Goal: Information Seeking & Learning: Learn about a topic

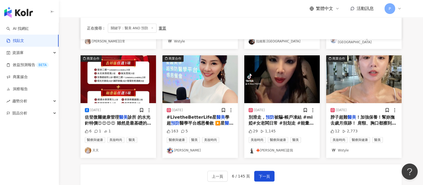
scroll to position [268, 0]
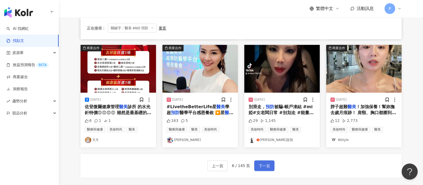
click at [269, 163] on span "下一頁" at bounding box center [264, 165] width 11 height 6
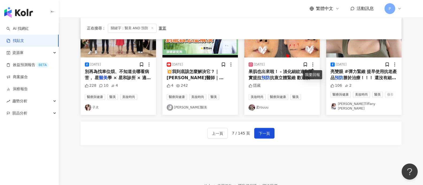
scroll to position [301, 0]
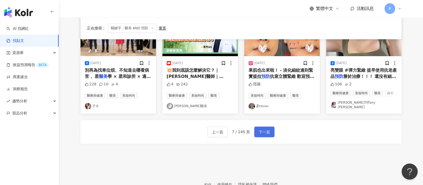
click at [265, 129] on span "下一頁" at bounding box center [264, 132] width 11 height 6
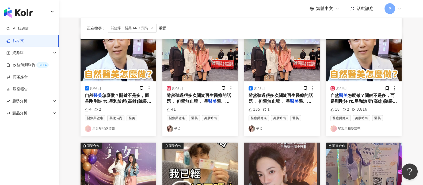
scroll to position [0, 0]
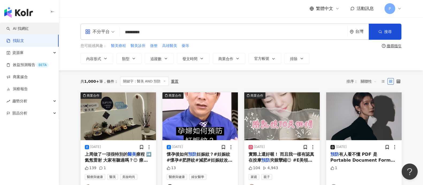
drag, startPoint x: 176, startPoint y: 31, endPoint x: 0, endPoint y: 32, distance: 175.7
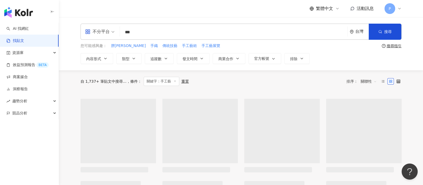
click at [365, 82] on span "關聯性" at bounding box center [369, 81] width 16 height 9
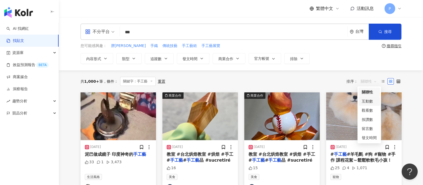
click at [368, 98] on div "互動數" at bounding box center [369, 101] width 15 height 6
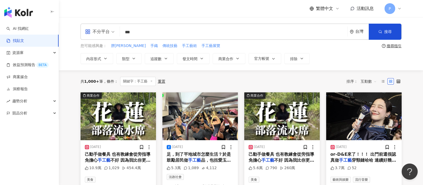
click at [167, 28] on input "***" at bounding box center [233, 32] width 223 height 12
click at [392, 36] on button "搜尋" at bounding box center [385, 32] width 33 height 16
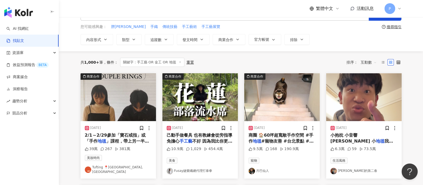
scroll to position [33, 0]
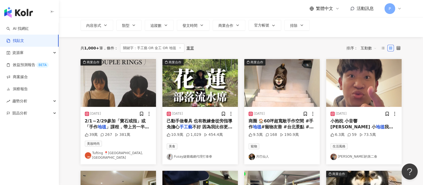
click at [111, 124] on span "」課程，帶上另一半同行，可享$520" at bounding box center [117, 129] width 64 height 11
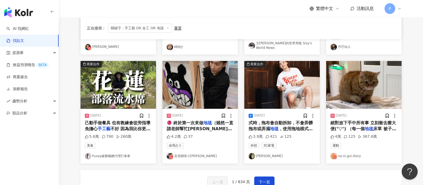
scroll to position [268, 0]
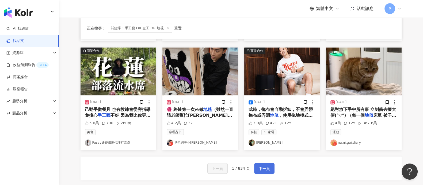
click at [261, 165] on span "下一頁" at bounding box center [264, 168] width 11 height 6
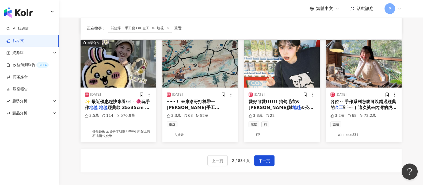
scroll to position [270, 0]
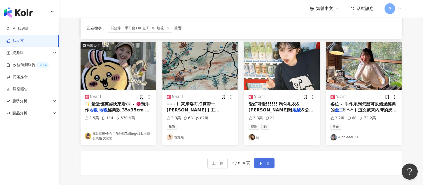
click at [266, 160] on span "下一頁" at bounding box center [264, 163] width 11 height 6
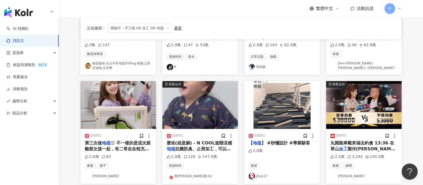
scroll to position [335, 0]
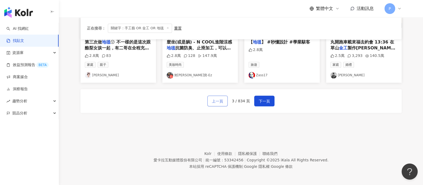
click at [219, 101] on span "上一頁" at bounding box center [217, 101] width 11 height 6
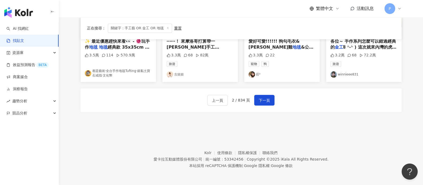
scroll to position [332, 0]
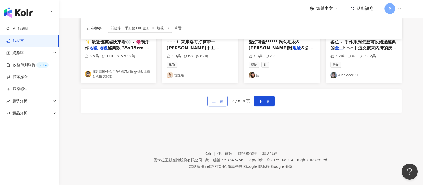
click at [224, 94] on div "上一頁 2 / 834 頁 下一頁" at bounding box center [241, 101] width 321 height 24
click at [221, 98] on span "上一頁" at bounding box center [217, 101] width 11 height 6
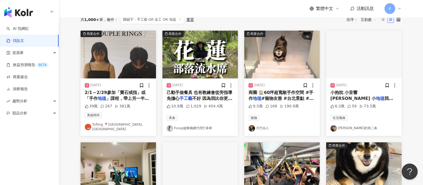
scroll to position [0, 0]
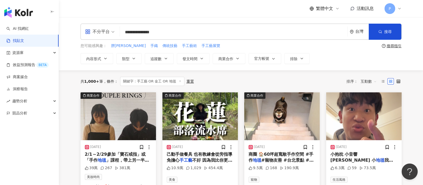
click at [183, 33] on input "**********" at bounding box center [233, 32] width 223 height 12
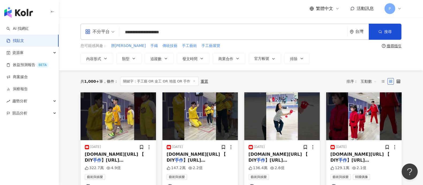
click at [111, 33] on span "不分平台" at bounding box center [99, 31] width 29 height 9
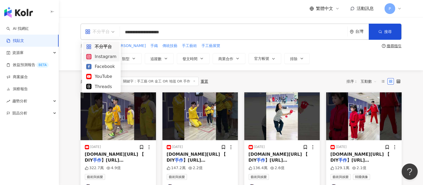
click at [108, 59] on div "Instagram" at bounding box center [101, 56] width 30 height 7
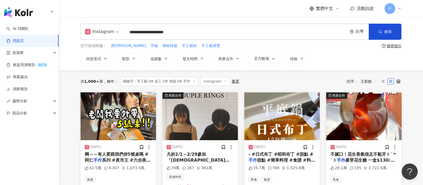
click at [196, 32] on input "**********" at bounding box center [236, 32] width 219 height 12
type input "**********"
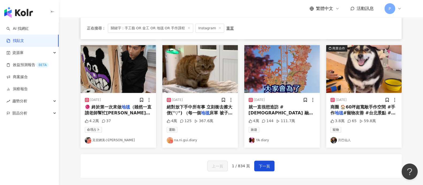
scroll to position [268, 0]
click at [271, 163] on button "下一頁" at bounding box center [264, 165] width 20 height 11
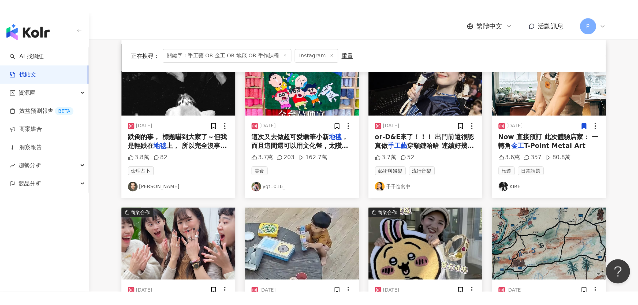
scroll to position [72, 0]
